Goal: Information Seeking & Learning: Learn about a topic

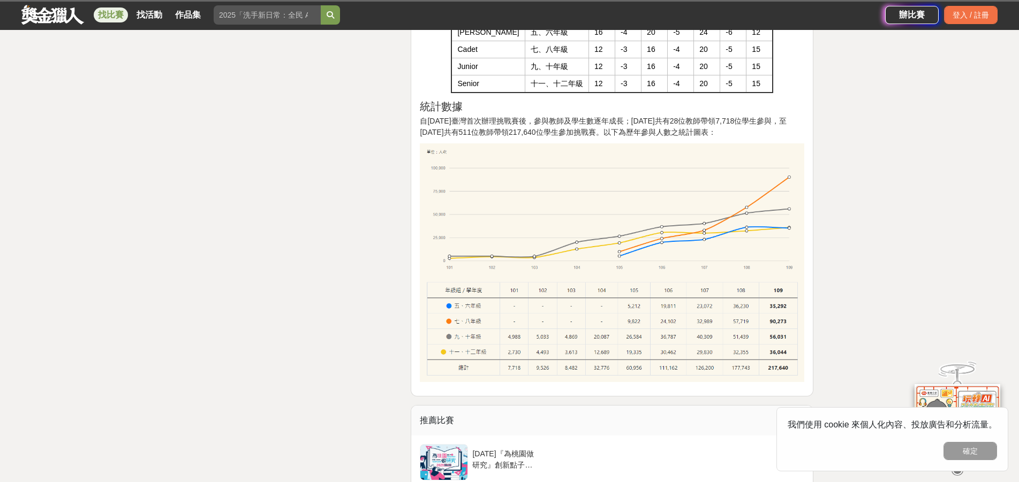
scroll to position [964, 0]
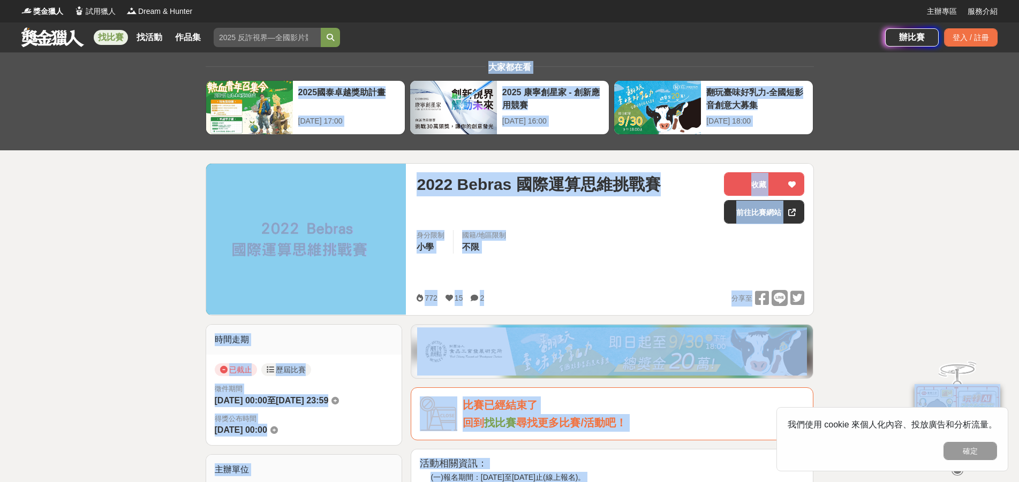
click at [278, 227] on img at bounding box center [306, 239] width 200 height 151
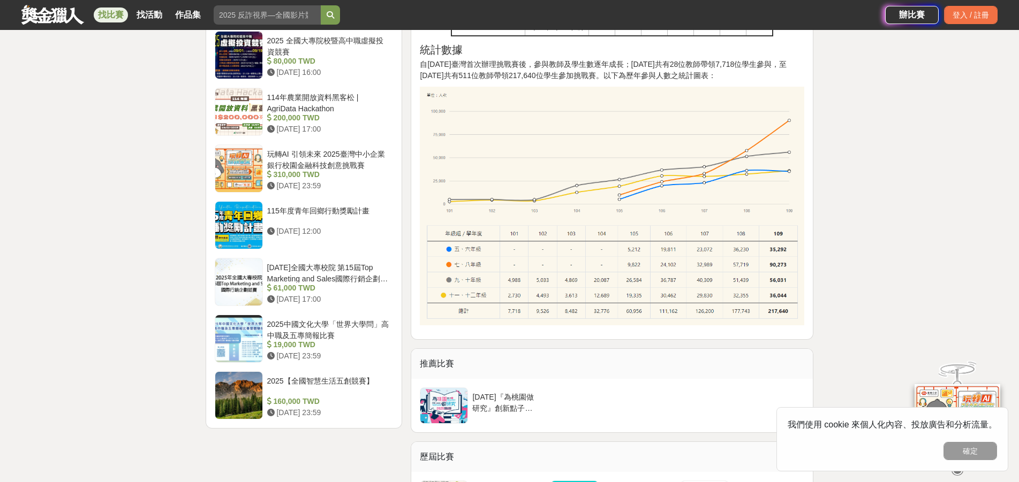
scroll to position [1392, 0]
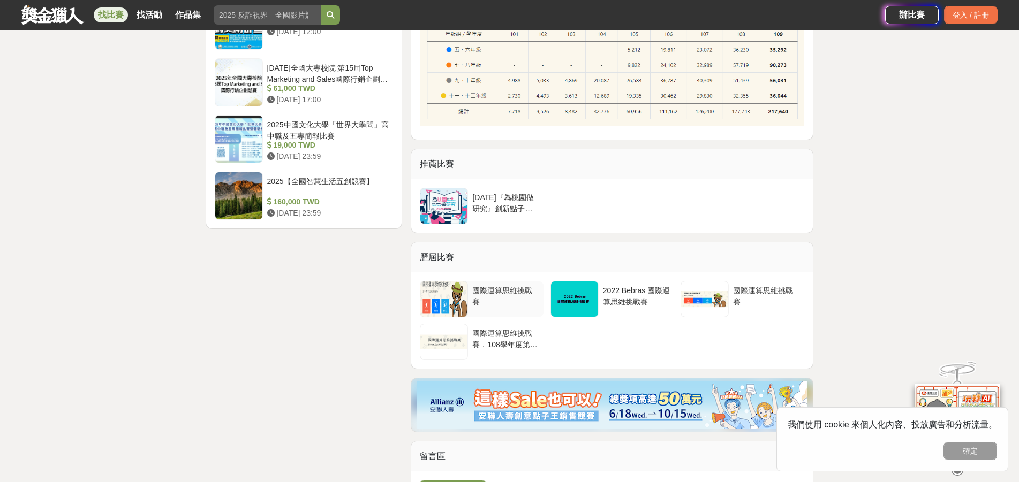
click at [494, 296] on div "國際運算思維挑戰賽" at bounding box center [505, 295] width 67 height 20
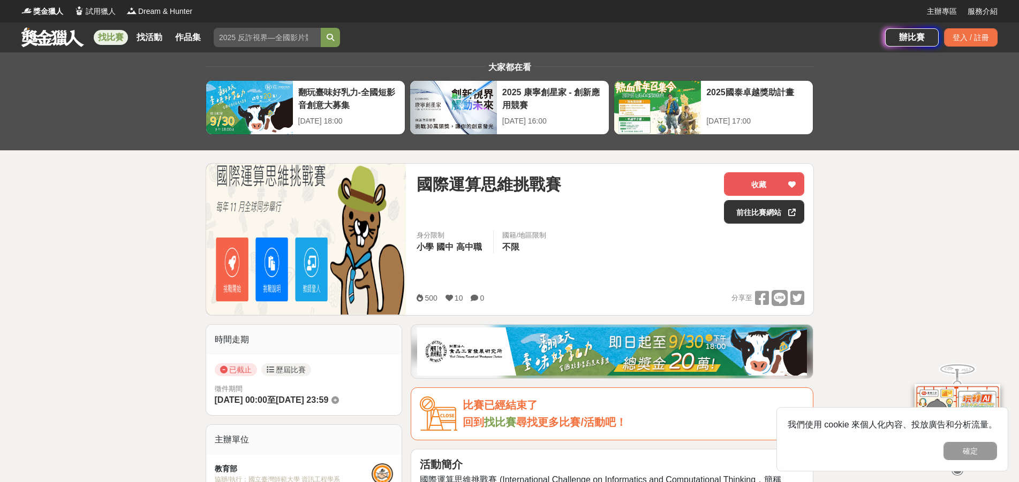
click at [261, 269] on img at bounding box center [306, 239] width 200 height 151
click at [297, 360] on div "已截止 歷屆比賽 徵件期間 2023-02-20 00:00 至 2023-03-24 23:59" at bounding box center [304, 385] width 196 height 61
click at [283, 370] on link "歷屆比賽" at bounding box center [286, 370] width 50 height 13
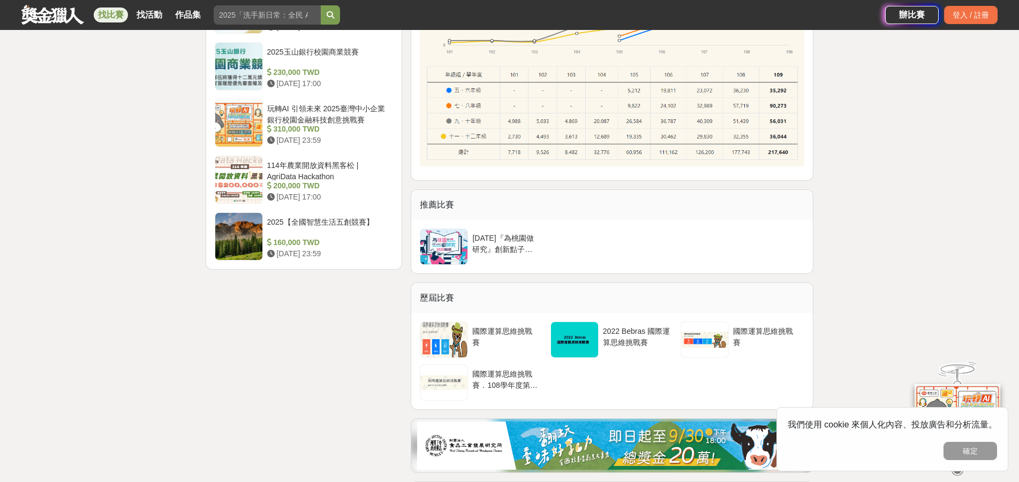
scroll to position [1390, 0]
